Goal: Information Seeking & Learning: Learn about a topic

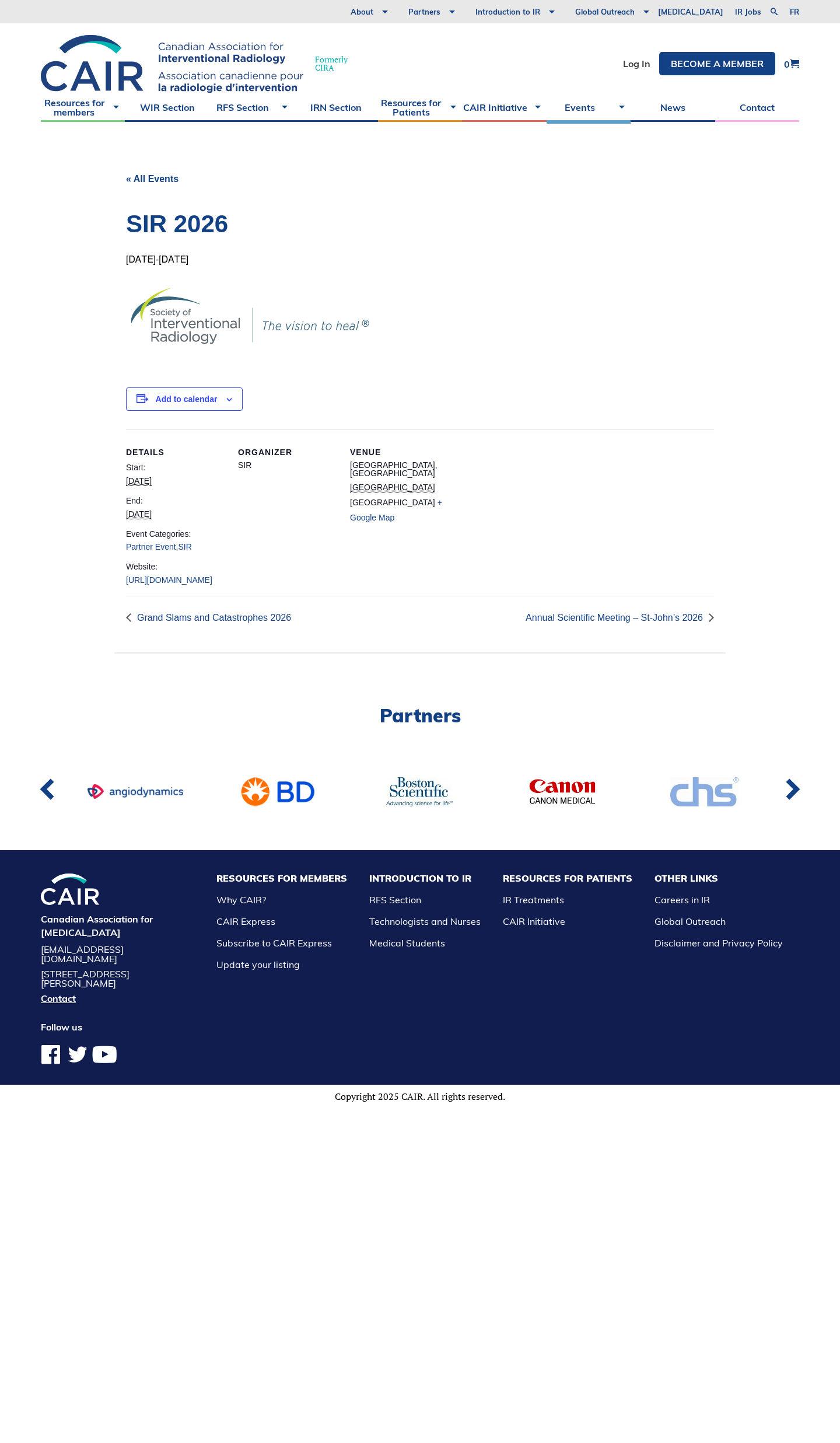
click at [150, 176] on link "« All Events" at bounding box center [152, 178] width 52 height 10
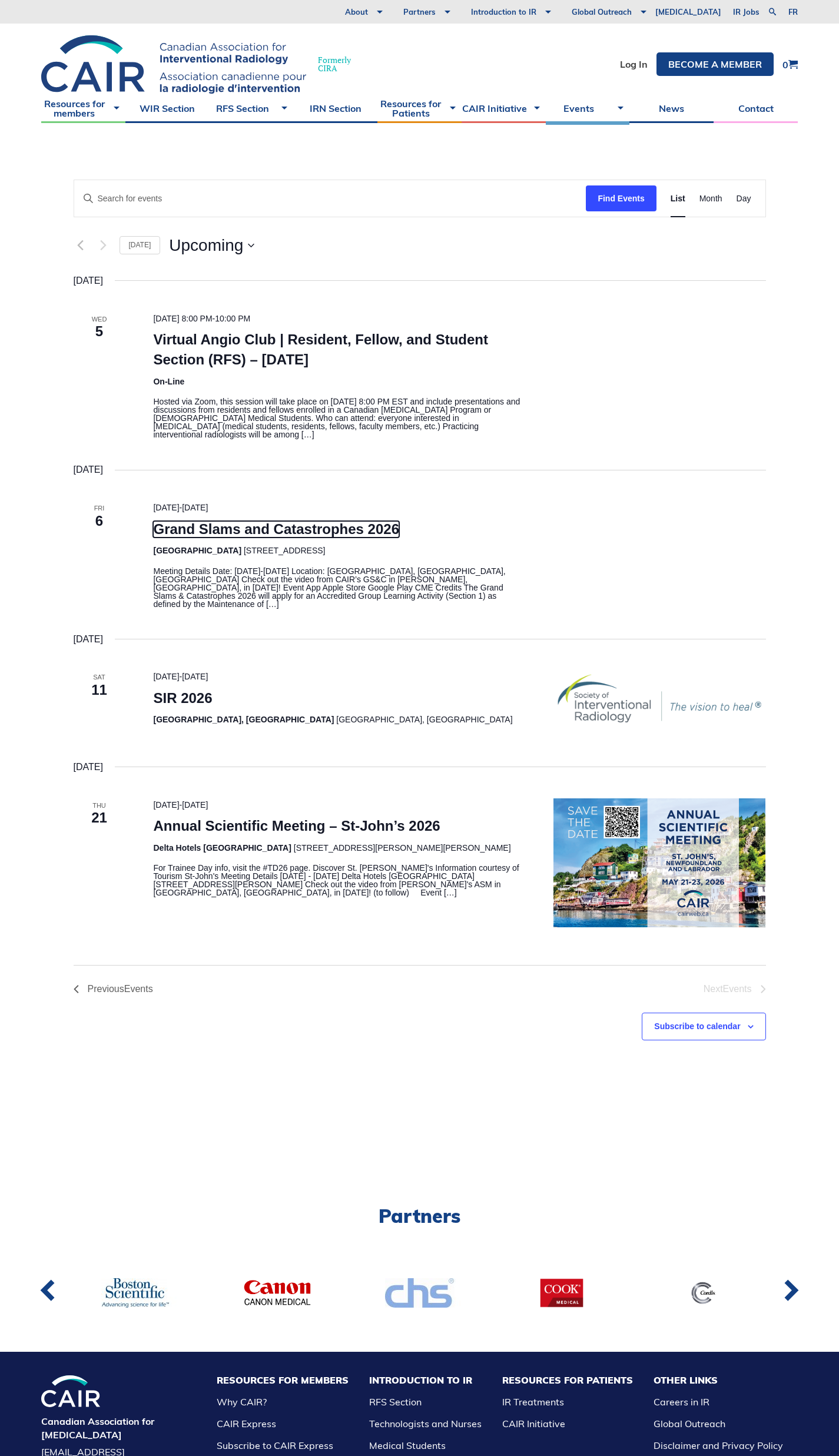
click at [266, 533] on link "Grand Slams and Catastrophes 2026" at bounding box center [276, 529] width 246 height 16
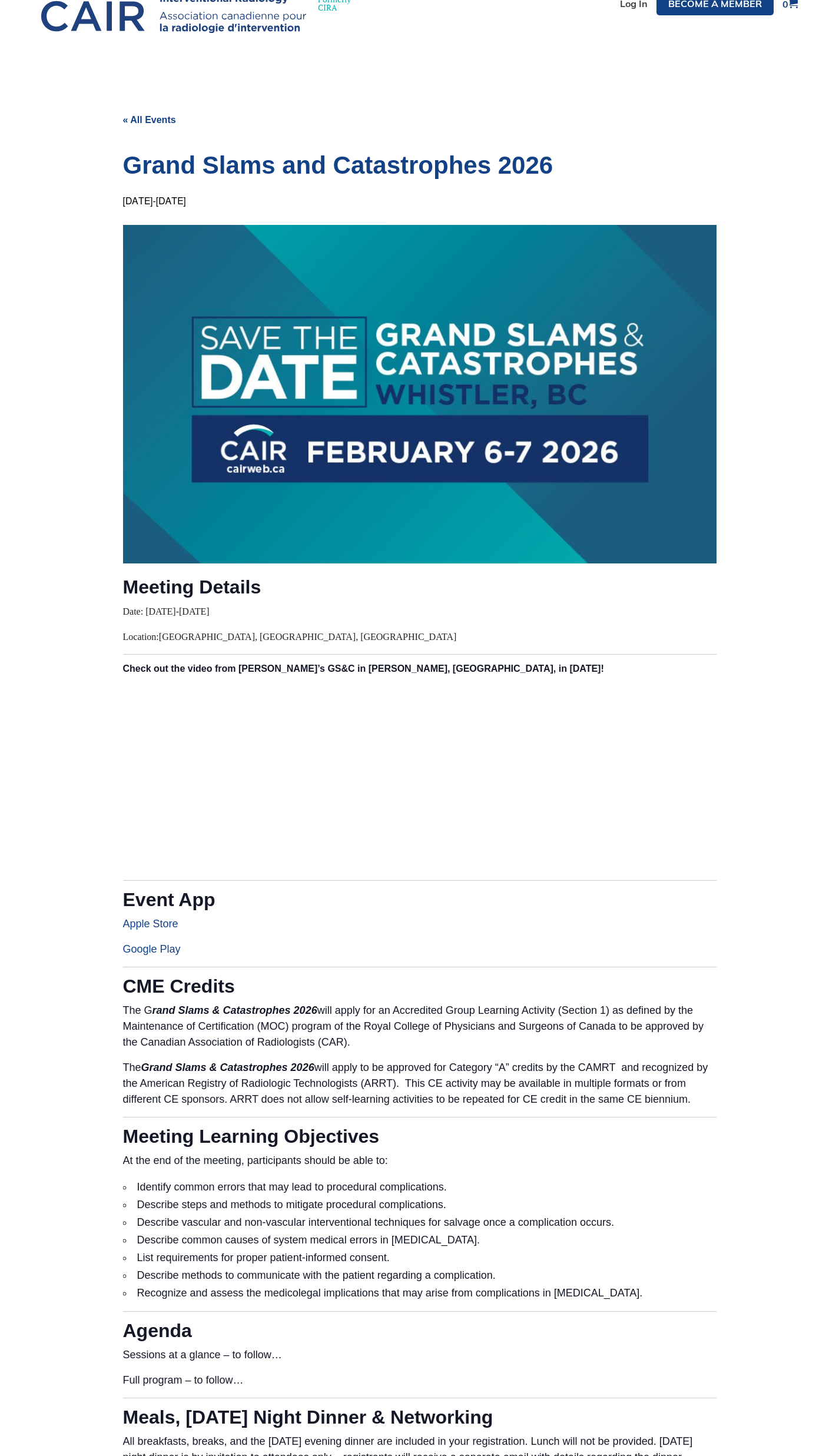
scroll to position [59, 0]
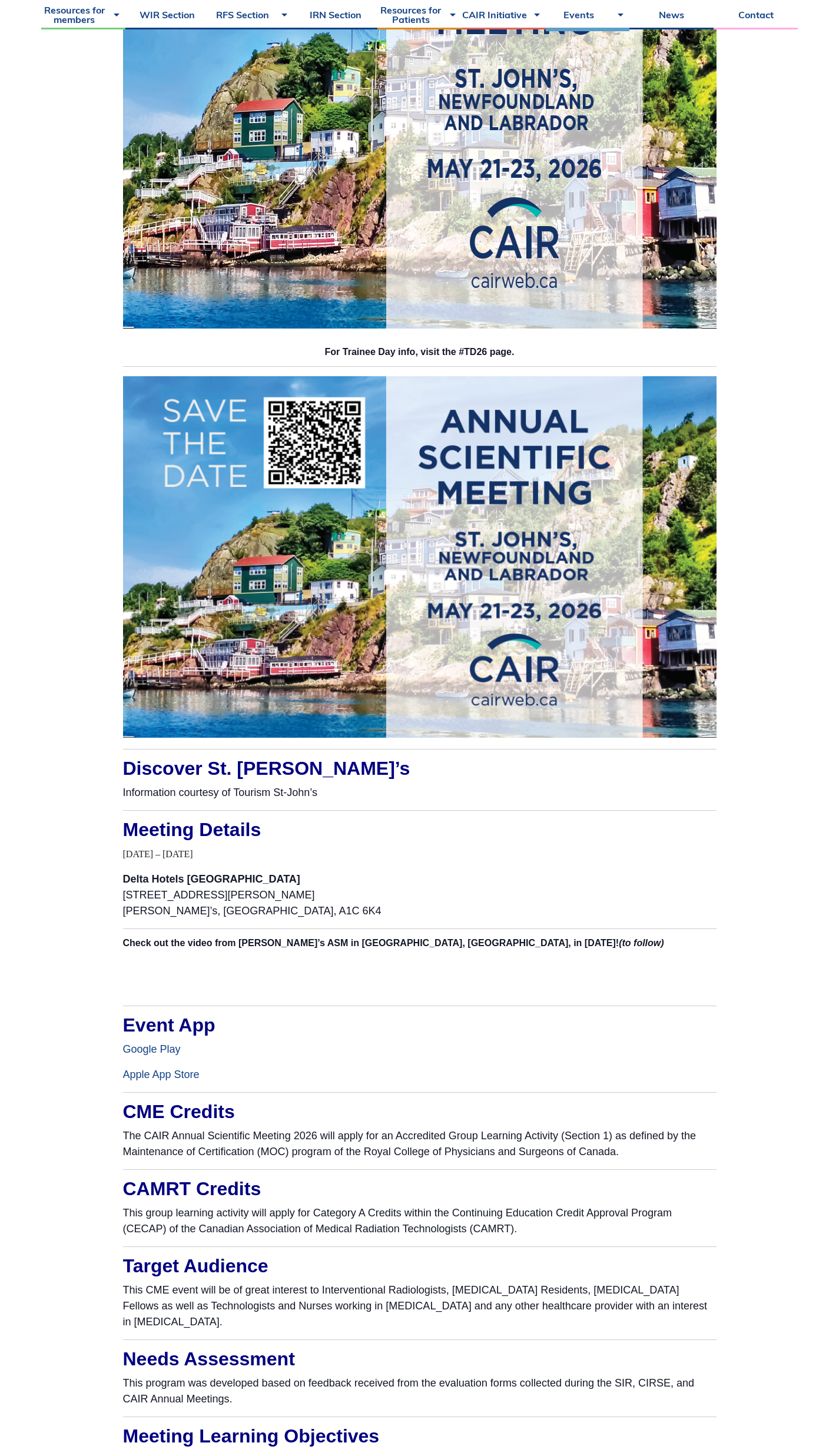
scroll to position [353, 0]
